Goal: Check status: Check status

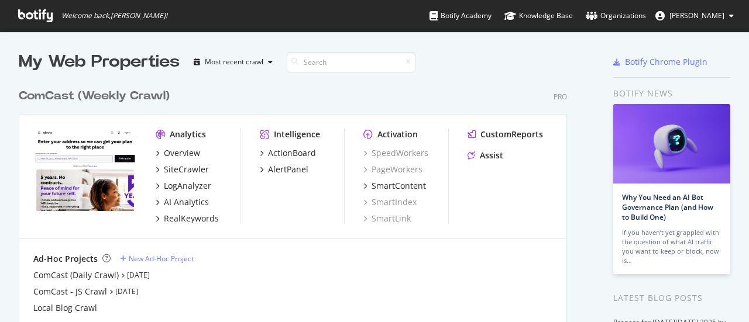
scroll to position [314, 731]
click at [438, 72] on div "My Web Properties Most recent crawl" at bounding box center [274, 61] width 510 height 23
click at [350, 57] on input at bounding box center [351, 62] width 129 height 20
click at [441, 58] on div "My Web Properties Most recent crawl" at bounding box center [274, 61] width 510 height 23
click at [187, 172] on div "SiteCrawler" at bounding box center [186, 170] width 45 height 12
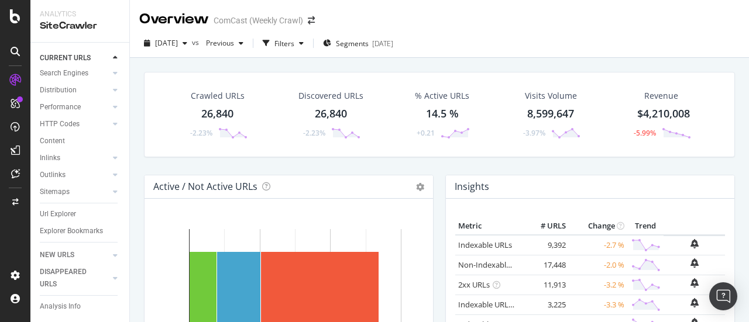
scroll to position [49, 0]
